Goal: Task Accomplishment & Management: Manage account settings

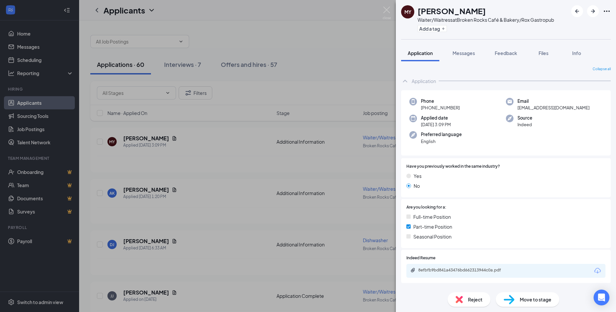
click at [147, 140] on div "MY [PERSON_NAME] Waiter/Waitress at [GEOGRAPHIC_DATA] & Bakery/Rox Gastropub Ad…" at bounding box center [308, 156] width 616 height 312
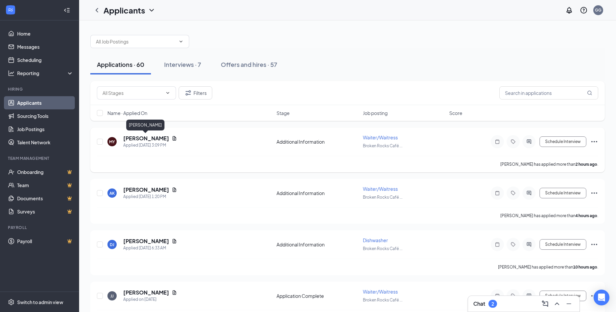
click at [146, 140] on h5 "[PERSON_NAME]" at bounding box center [146, 138] width 46 height 7
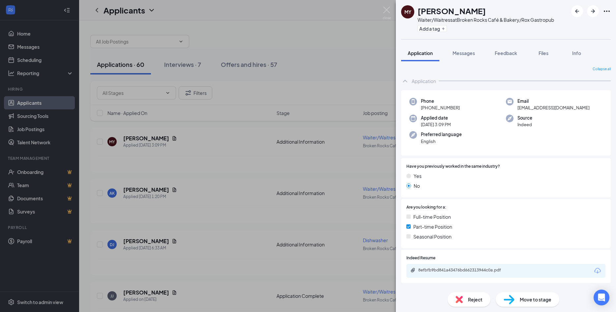
scroll to position [55, 0]
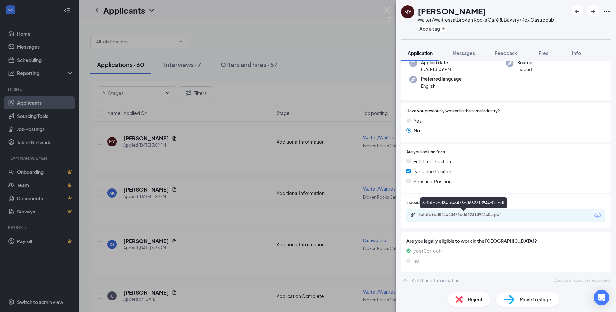
click at [465, 216] on div "8efbfb9bd841a43476bd662313944c0a.pdf" at bounding box center [464, 214] width 92 height 5
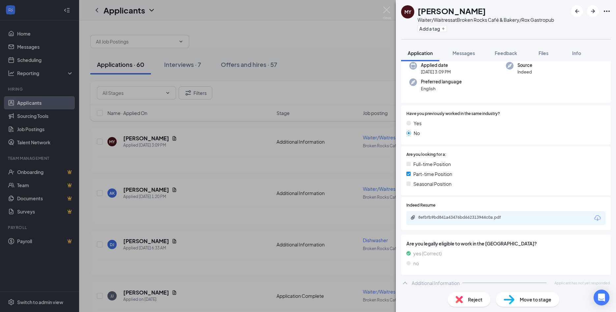
click at [131, 193] on div "MY [PERSON_NAME] Waiter/Waitress at [GEOGRAPHIC_DATA] & Bakery/Rox Gastropub Ad…" at bounding box center [308, 156] width 616 height 312
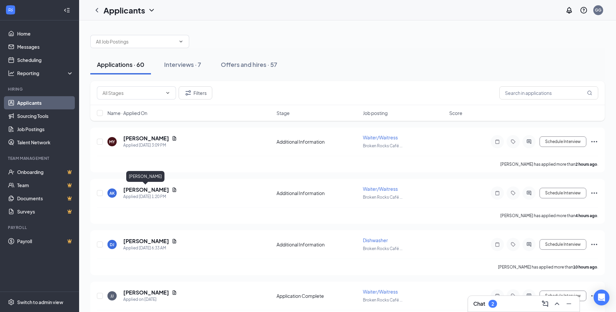
click at [131, 193] on h5 "[PERSON_NAME]" at bounding box center [146, 189] width 46 height 7
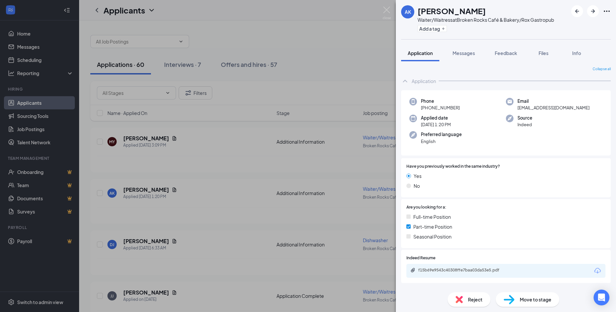
scroll to position [52, 0]
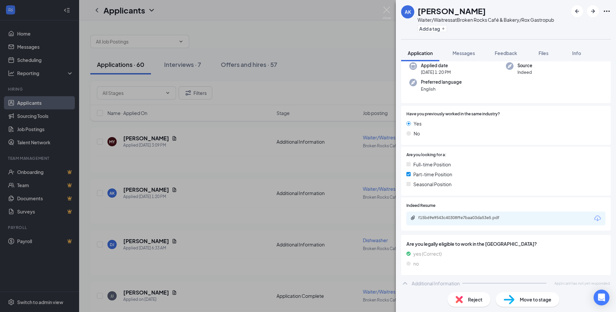
click at [142, 242] on div "AK [PERSON_NAME] Waiter/Waitress at [GEOGRAPHIC_DATA] & Bakery/Rox Gastropub Ad…" at bounding box center [308, 156] width 616 height 312
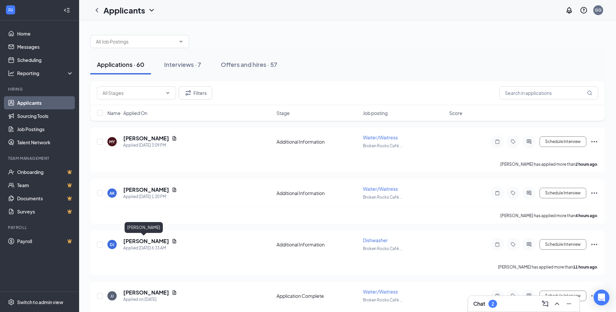
click at [142, 242] on h5 "[PERSON_NAME]" at bounding box center [146, 241] width 46 height 7
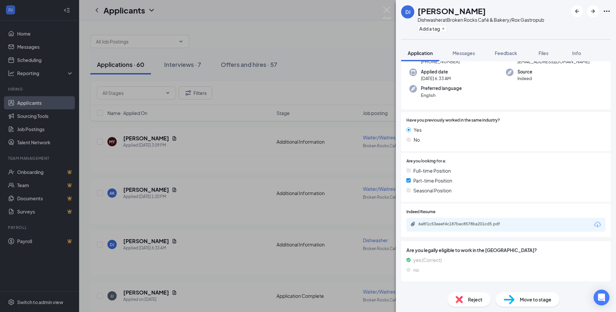
scroll to position [55, 0]
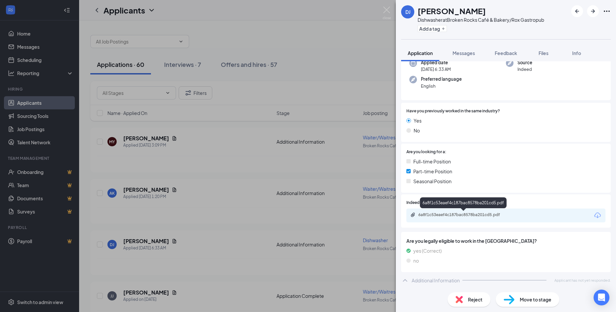
click at [445, 214] on div "6a8f1c53eaef4c187bac8578ba201cd5.pdf" at bounding box center [464, 214] width 92 height 5
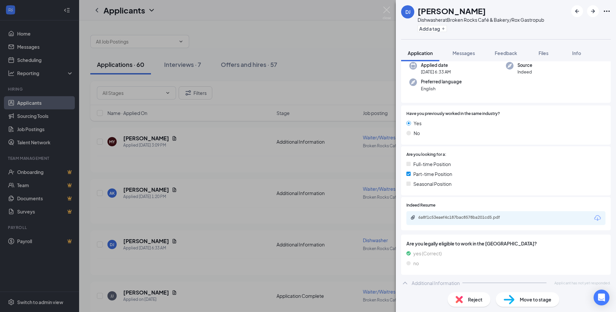
click at [135, 293] on div "DJ [PERSON_NAME] Dishwasher at Broken Rocks Café & Bakery/Rox Gastropub Add a t…" at bounding box center [308, 156] width 616 height 312
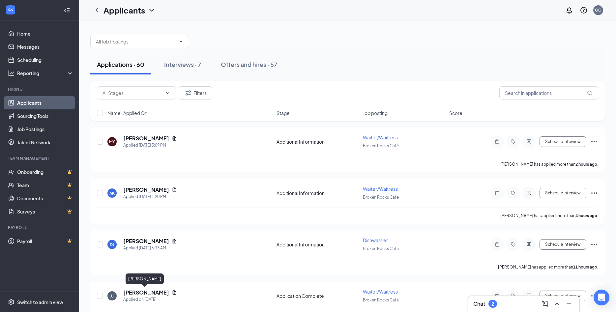
click at [135, 293] on h5 "[PERSON_NAME]" at bounding box center [146, 292] width 46 height 7
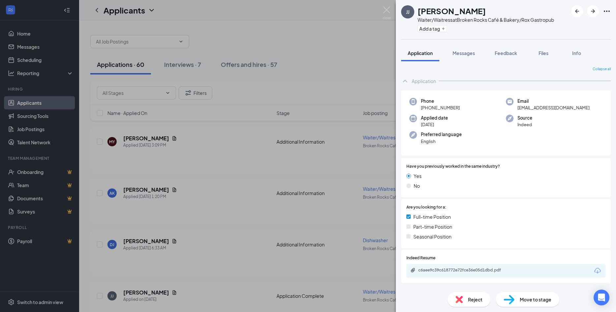
drag, startPoint x: 476, startPoint y: 12, endPoint x: 419, endPoint y: 11, distance: 57.0
click at [419, 11] on div "[PERSON_NAME]" at bounding box center [486, 10] width 136 height 11
copy h1 "[PERSON_NAME]"
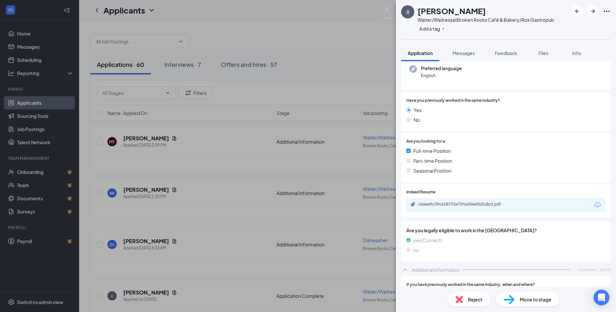
scroll to position [71, 0]
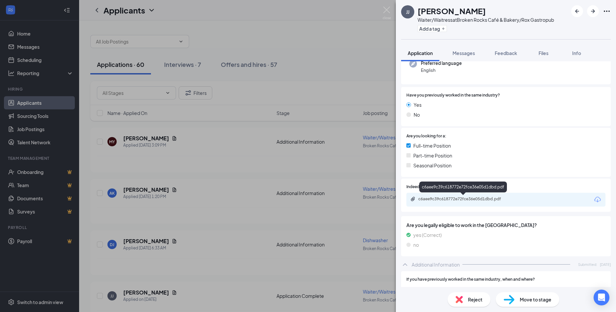
click at [449, 200] on div "c6aee9c39c618772e72fce36e05d1dbd.pdf" at bounding box center [464, 198] width 92 height 5
